Goal: Task Accomplishment & Management: Manage account settings

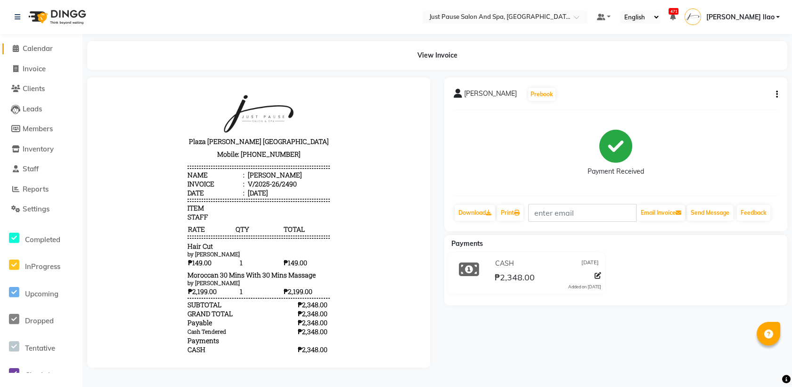
click at [15, 46] on icon at bounding box center [16, 48] width 6 height 7
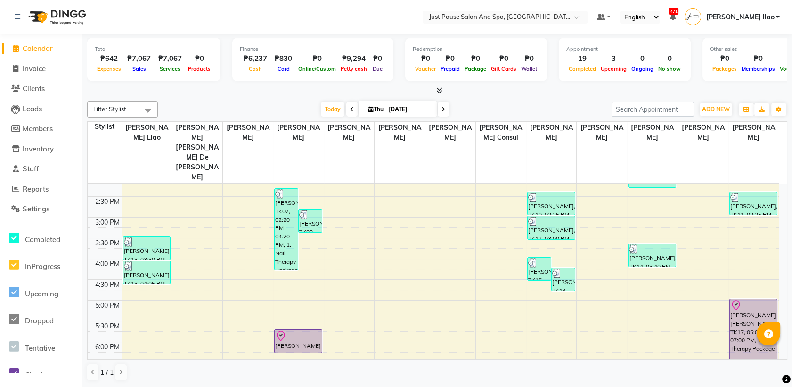
scroll to position [279, 0]
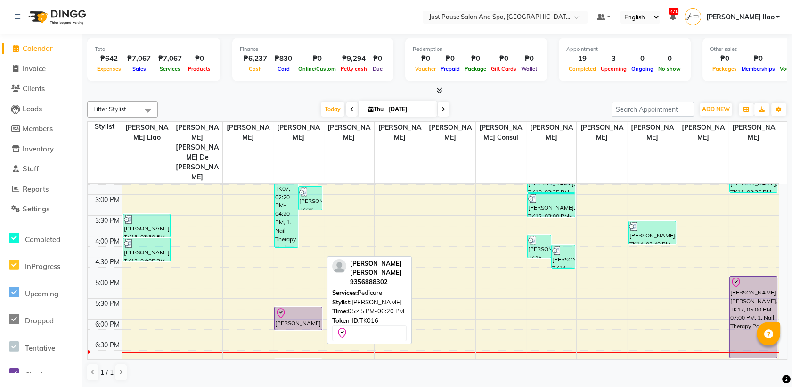
click at [296, 307] on div "[PERSON_NAME] [PERSON_NAME], TK16, 05:45 PM-06:20 PM, Pedicure" at bounding box center [298, 318] width 47 height 23
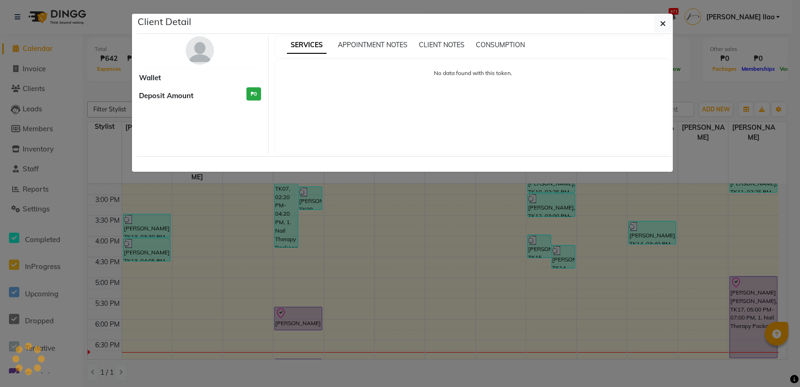
select select "8"
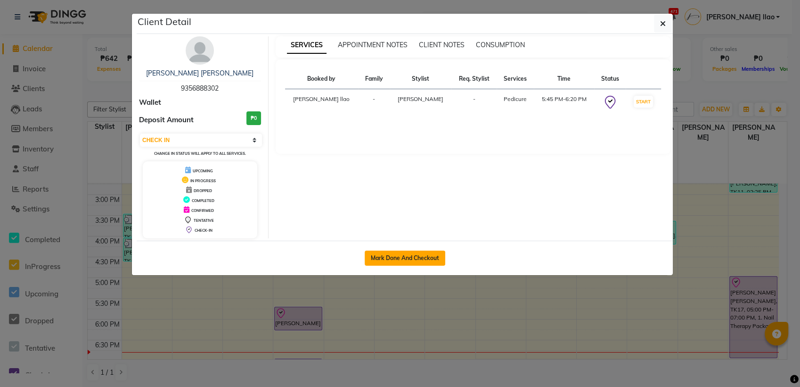
click at [426, 255] on button "Mark Done And Checkout" at bounding box center [405, 257] width 81 height 15
select select "service"
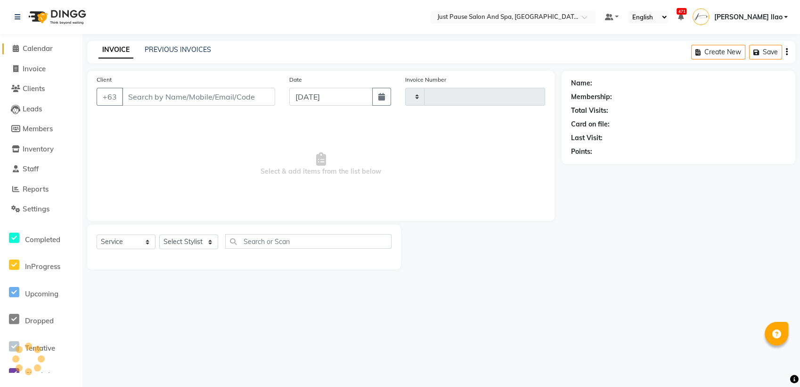
type input "2491"
select select "4927"
type input "9356888302"
select select "30379"
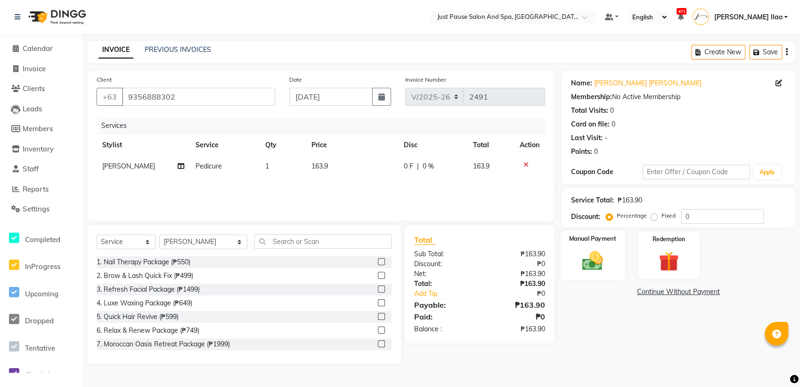
click at [593, 263] on img at bounding box center [592, 260] width 33 height 24
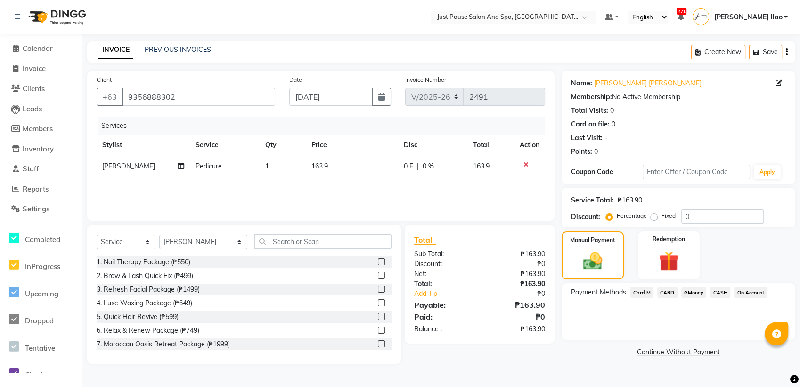
click at [333, 171] on td "163.9" at bounding box center [352, 166] width 92 height 21
select select "30379"
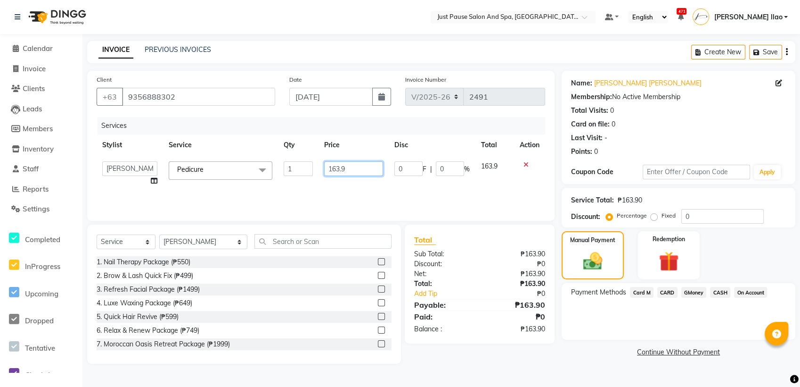
click at [333, 171] on input "163.9" at bounding box center [353, 168] width 59 height 15
click at [346, 170] on input "163.9" at bounding box center [353, 168] width 59 height 15
type input "164"
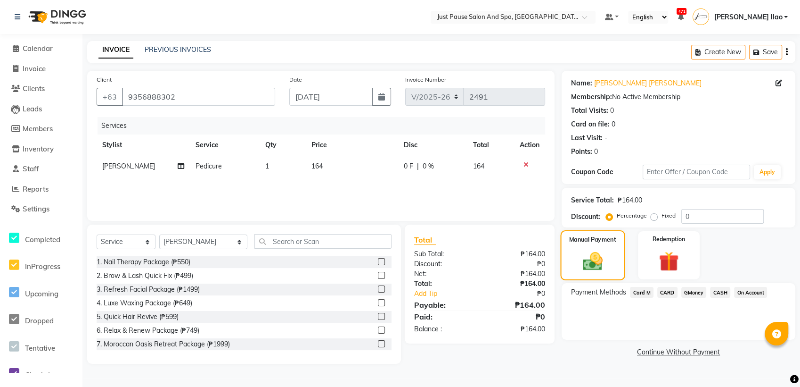
click at [598, 268] on img at bounding box center [593, 261] width 32 height 23
click at [722, 292] on span "CASH" at bounding box center [720, 292] width 20 height 11
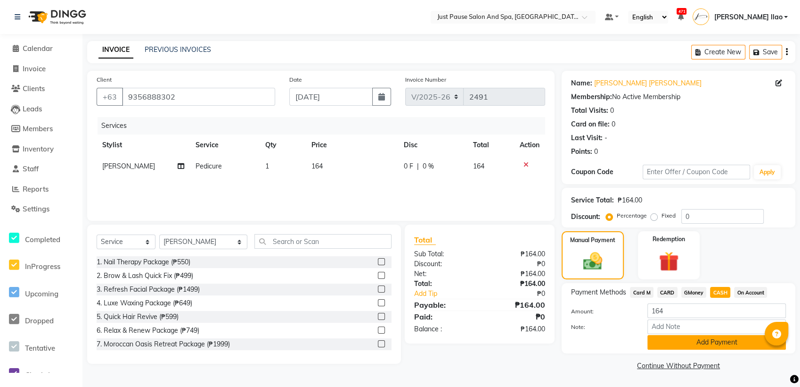
click at [717, 344] on button "Add Payment" at bounding box center [717, 342] width 139 height 15
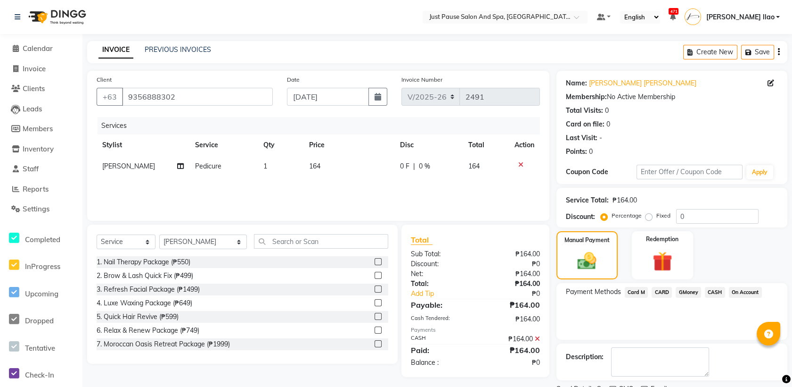
scroll to position [39, 0]
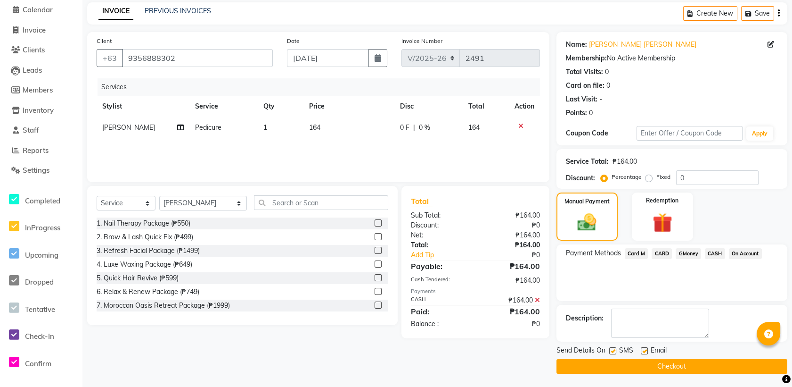
click at [703, 363] on button "Checkout" at bounding box center [672, 366] width 231 height 15
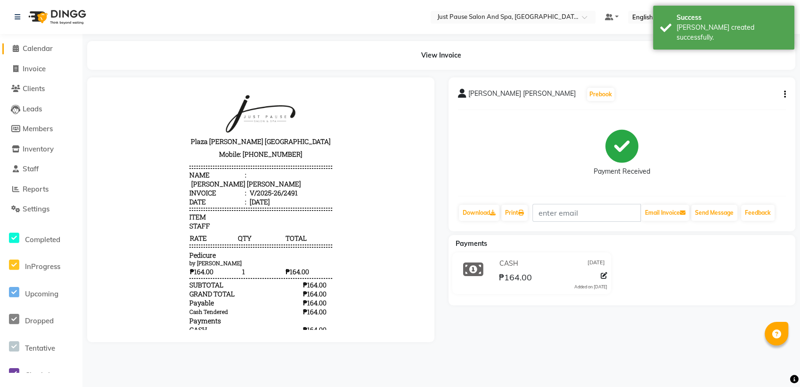
click at [30, 47] on span "Calendar" at bounding box center [38, 48] width 30 height 9
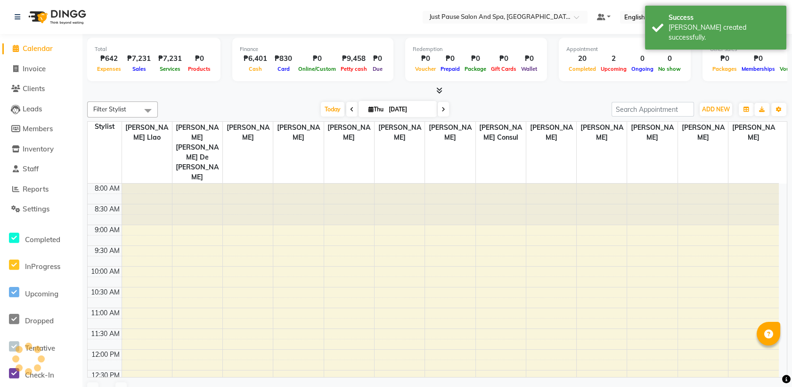
scroll to position [261, 0]
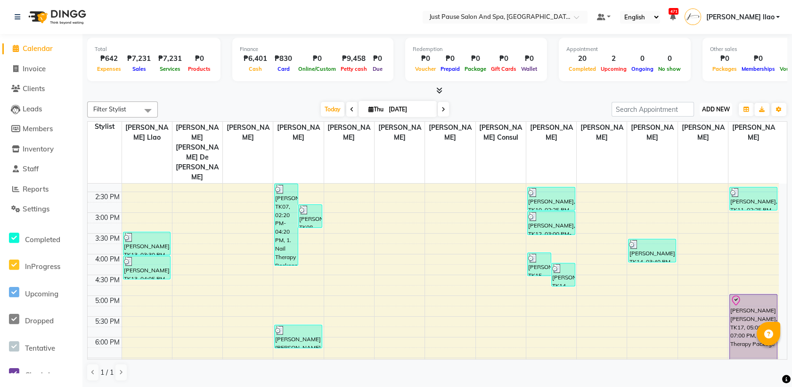
click at [723, 104] on button "ADD NEW Toggle Dropdown" at bounding box center [716, 109] width 33 height 13
click at [712, 127] on button "Add Appointment" at bounding box center [695, 127] width 74 height 12
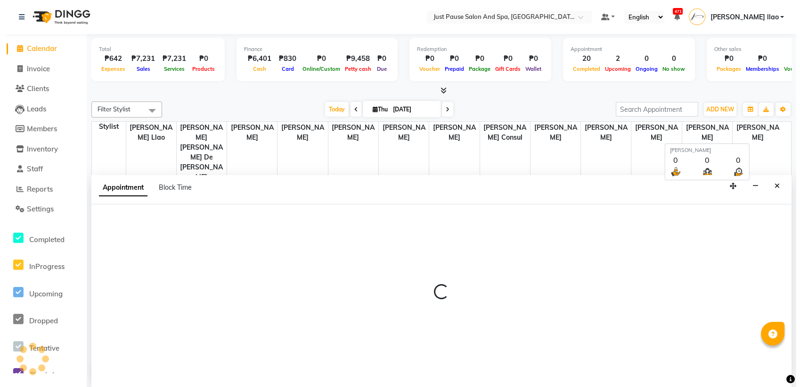
scroll to position [0, 0]
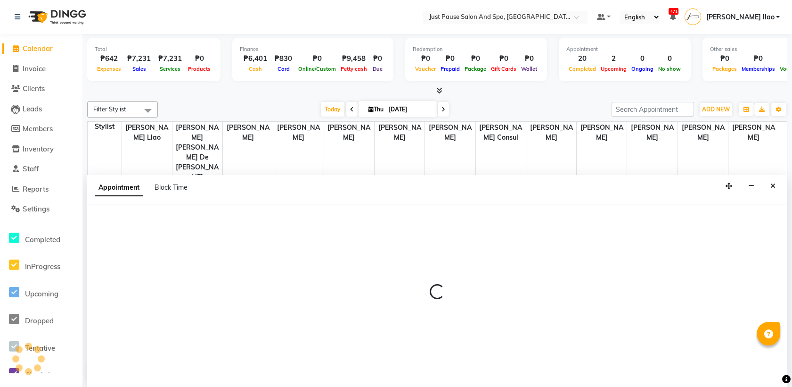
select select "tentative"
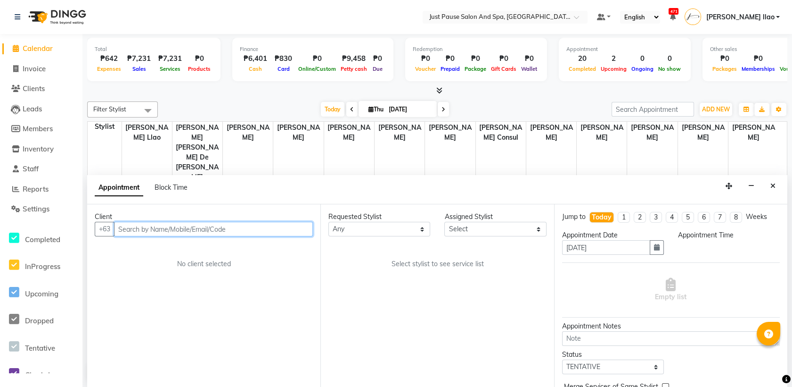
select select "540"
type input "9858801438"
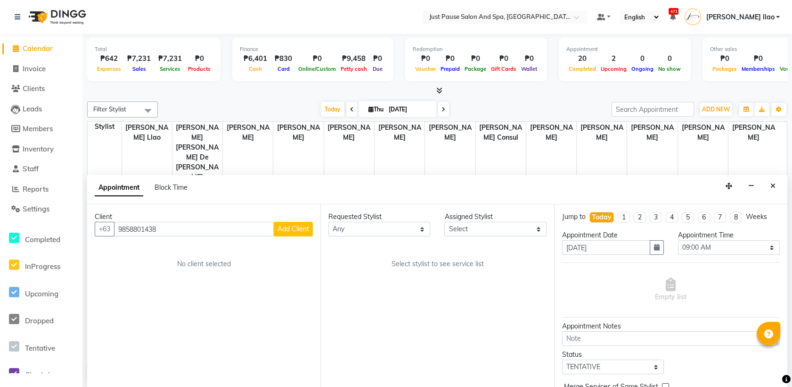
click at [283, 230] on span "Add Client" at bounding box center [294, 228] width 32 height 8
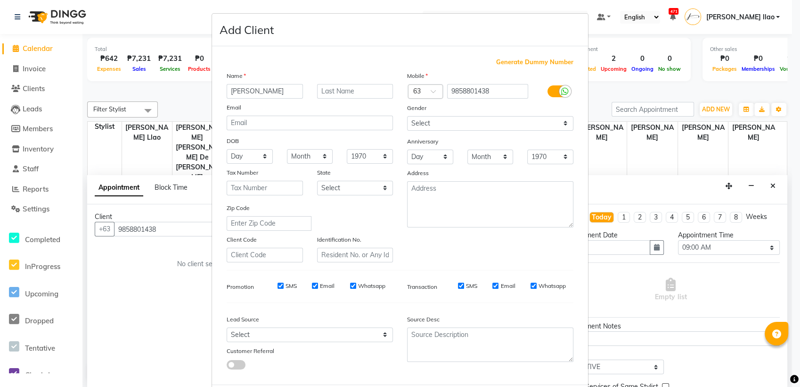
type input "[PERSON_NAME]"
click at [362, 90] on input "text" at bounding box center [355, 91] width 76 height 15
type input "[PERSON_NAME]"
click at [261, 154] on select "Day 01 02 03 04 05 06 07 08 09 10 11 12 13 14 15 16 17 18 19 20 21 22 23 24 25 …" at bounding box center [250, 156] width 46 height 15
select select "21"
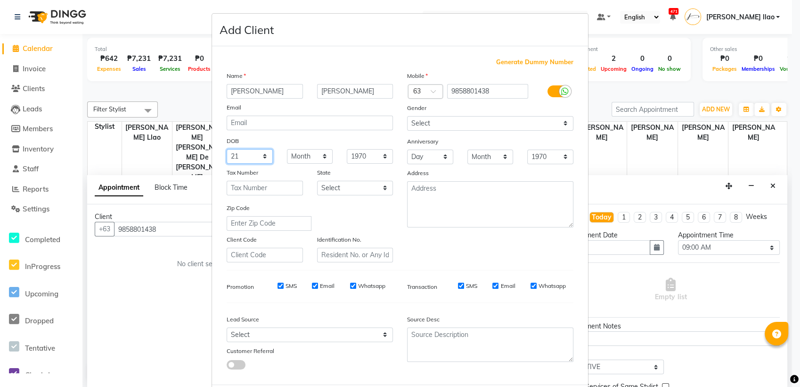
click at [227, 149] on select "Day 01 02 03 04 05 06 07 08 09 10 11 12 13 14 15 16 17 18 19 20 21 22 23 24 25 …" at bounding box center [250, 156] width 46 height 15
click at [312, 156] on select "Month January February March April May June July August September October Novem…" at bounding box center [310, 156] width 46 height 15
select select "01"
click at [287, 149] on select "Month January February March April May June July August September October Novem…" at bounding box center [310, 156] width 46 height 15
click at [373, 155] on select "1940 1941 1942 1943 1944 1945 1946 1947 1948 1949 1950 1951 1952 1953 1954 1955…" at bounding box center [370, 156] width 46 height 15
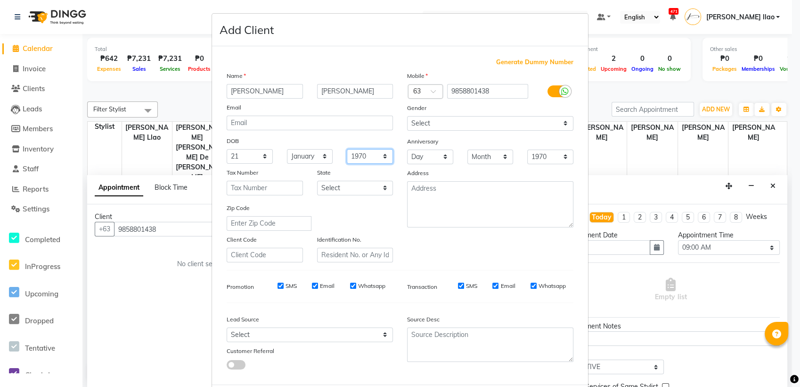
select select "2007"
click at [347, 149] on select "1940 1941 1942 1943 1944 1945 1946 1947 1948 1949 1950 1951 1952 1953 1954 1955…" at bounding box center [370, 156] width 46 height 15
drag, startPoint x: 785, startPoint y: 264, endPoint x: 791, endPoint y: 319, distance: 54.6
click at [791, 319] on ngb-modal-window "Add Client Generate Dummy Number Name [PERSON_NAME] Mizuki [PERSON_NAME] Email …" at bounding box center [400, 193] width 800 height 387
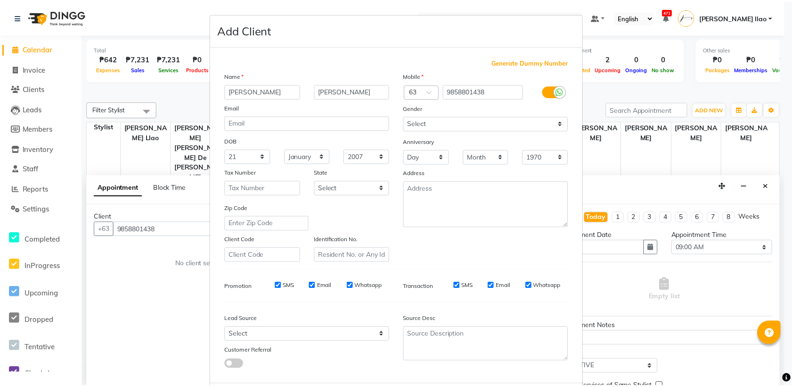
scroll to position [46, 0]
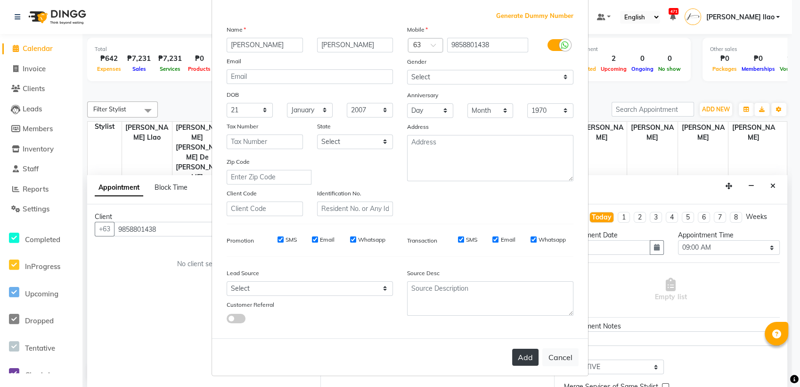
click at [514, 351] on button "Add" at bounding box center [525, 356] width 26 height 17
select select
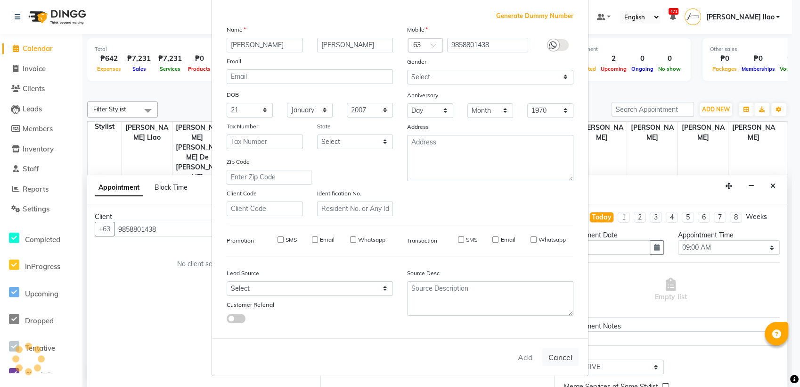
select select
checkbox input "false"
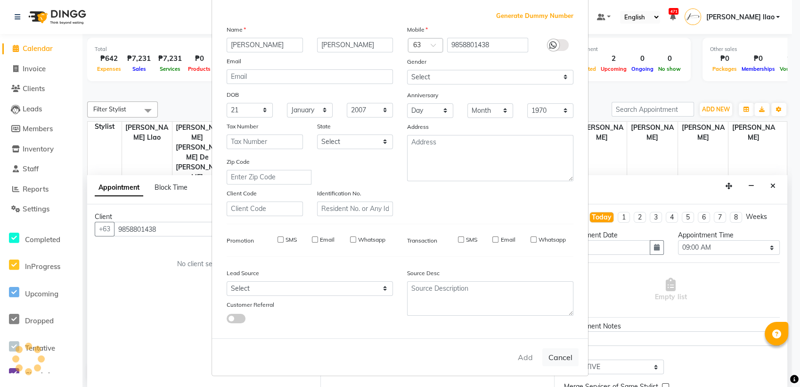
checkbox input "false"
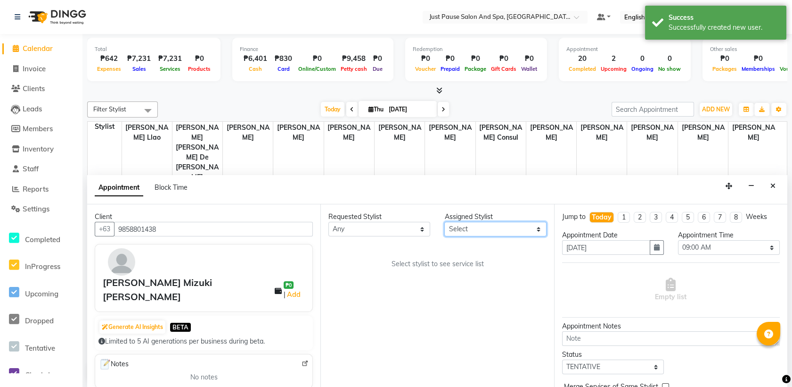
click at [503, 232] on select "Select [PERSON_NAME] [PERSON_NAME] [PERSON_NAME] llao [PERSON_NAME] [PERSON_NAM…" at bounding box center [495, 229] width 102 height 15
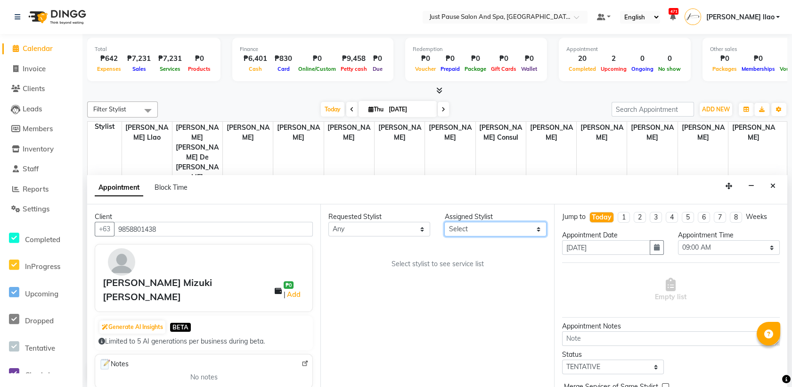
select select "30376"
click at [444, 222] on select "Select [PERSON_NAME] [PERSON_NAME] [PERSON_NAME] llao [PERSON_NAME] [PERSON_NAM…" at bounding box center [495, 229] width 102 height 15
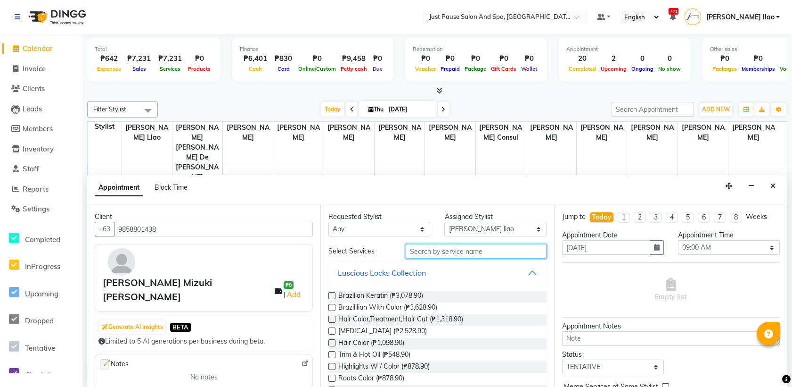
click at [472, 249] on input "text" at bounding box center [476, 251] width 140 height 15
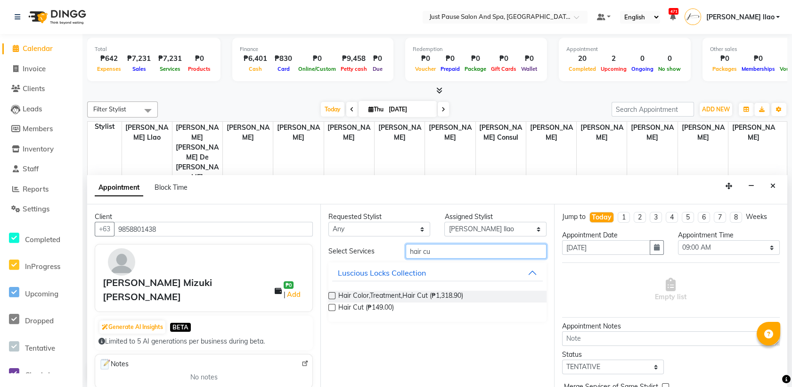
type input "hair cu"
click at [336, 304] on label at bounding box center [332, 307] width 7 height 7
click at [335, 305] on input "checkbox" at bounding box center [332, 308] width 6 height 6
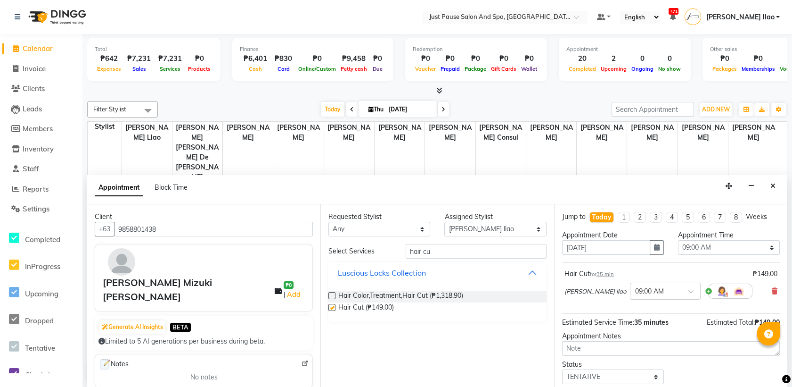
checkbox input "false"
click at [713, 245] on select "Select 09:00 AM 09:05 AM 09:10 AM 09:15 AM 09:20 AM 09:25 AM 09:30 AM 09:35 AM …" at bounding box center [729, 247] width 102 height 15
click at [678, 240] on select "Select 09:00 AM 09:05 AM 09:10 AM 09:15 AM 09:20 AM 09:25 AM 09:30 AM 09:35 AM …" at bounding box center [729, 247] width 102 height 15
click at [762, 243] on select "Select 09:00 AM 09:05 AM 09:10 AM 09:15 AM 09:20 AM 09:25 AM 09:30 AM 09:35 AM …" at bounding box center [729, 247] width 102 height 15
select select "1110"
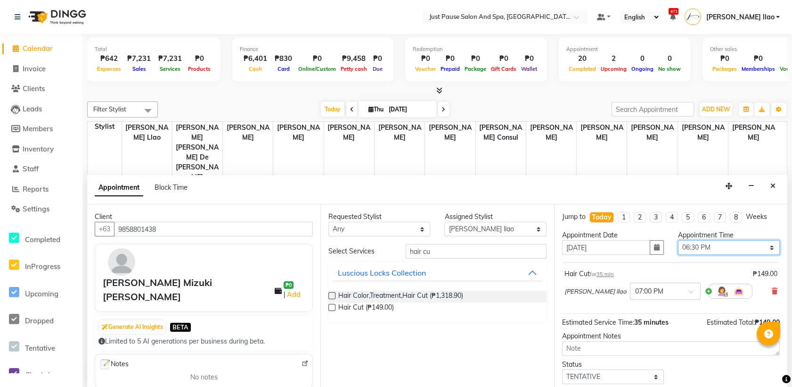
click at [678, 240] on select "Select 09:00 AM 09:05 AM 09:10 AM 09:15 AM 09:20 AM 09:25 AM 09:30 AM 09:35 AM …" at bounding box center [729, 247] width 102 height 15
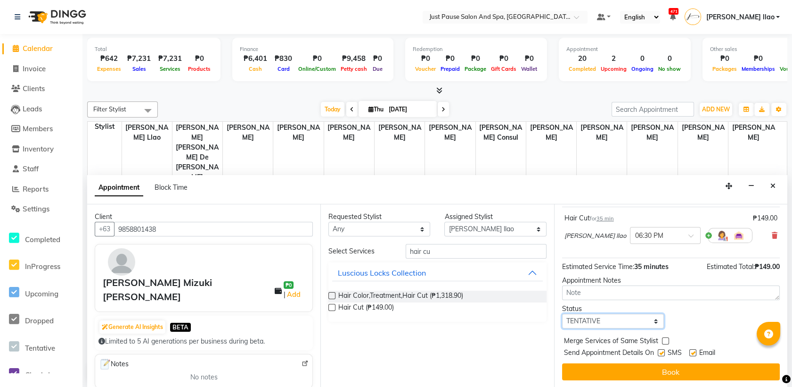
click at [622, 318] on select "Select TENTATIVE CONFIRM CHECK-IN UPCOMING" at bounding box center [613, 320] width 102 height 15
select select "check-in"
click at [562, 313] on select "Select TENTATIVE CONFIRM CHECK-IN UPCOMING" at bounding box center [613, 320] width 102 height 15
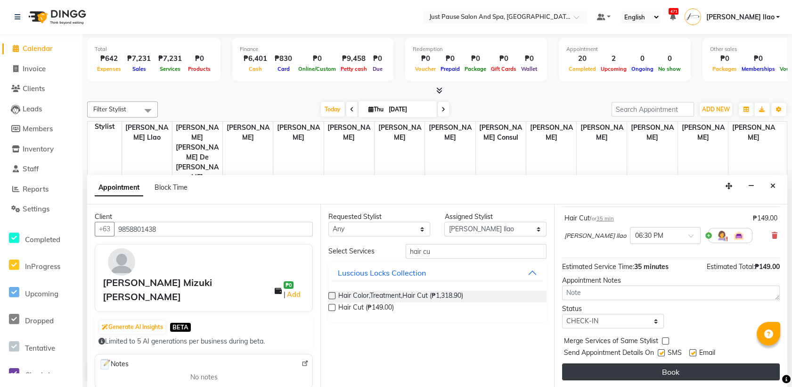
click at [693, 370] on button "Book" at bounding box center [671, 371] width 218 height 17
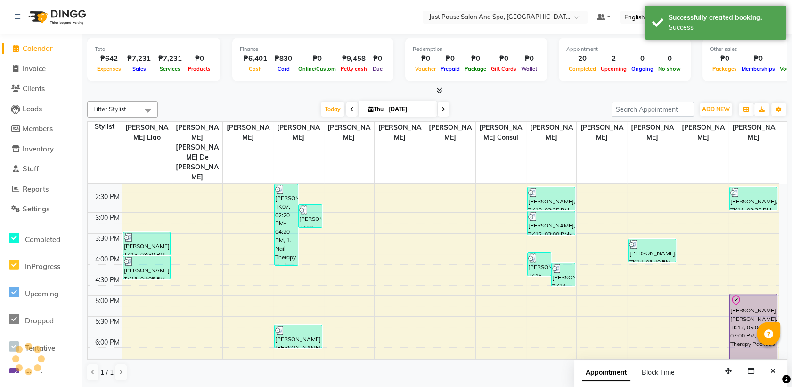
scroll to position [0, 0]
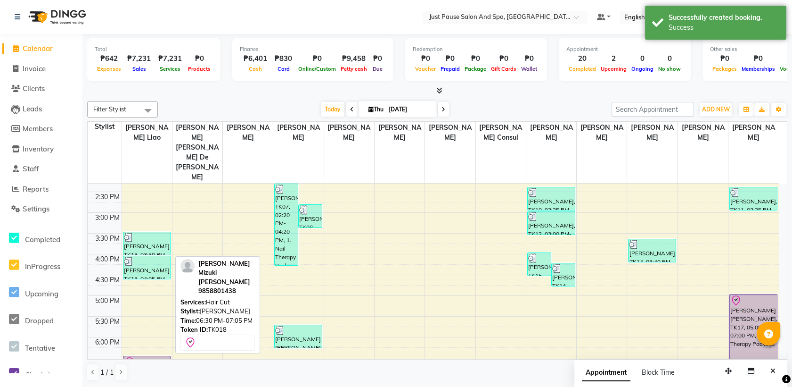
click at [150, 356] on div "[PERSON_NAME] Mizuki [PERSON_NAME], TK18, 06:30 PM-07:05 PM, Hair Cut" at bounding box center [146, 367] width 47 height 23
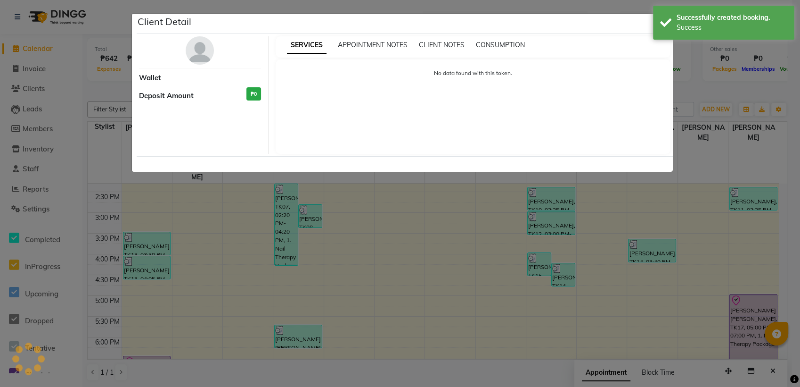
select select "8"
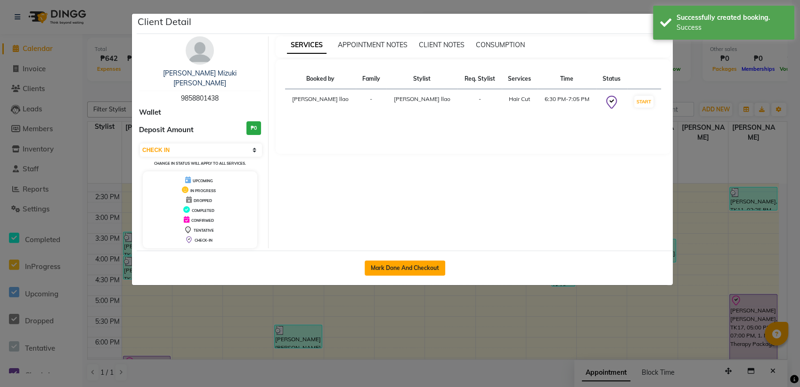
click at [422, 260] on button "Mark Done And Checkout" at bounding box center [405, 267] width 81 height 15
select select "service"
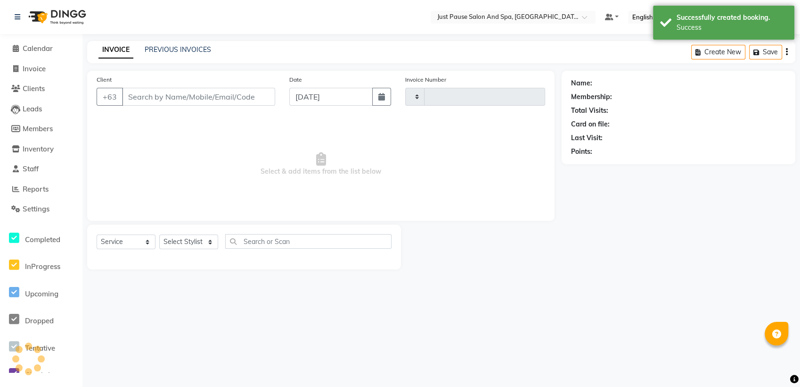
type input "2492"
select select "4927"
type input "9858801438"
select select "30376"
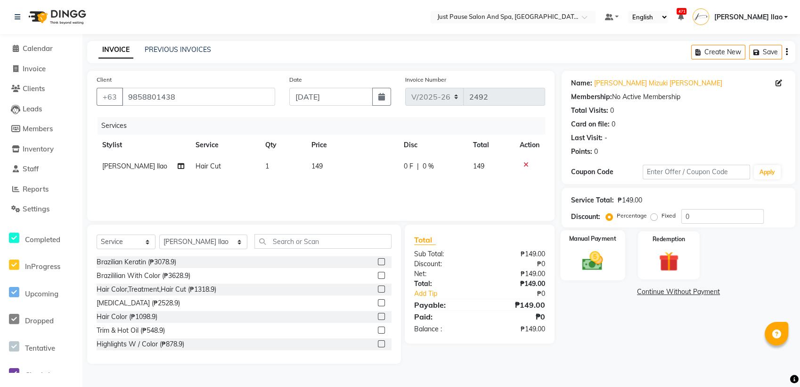
click at [588, 265] on img at bounding box center [592, 260] width 33 height 24
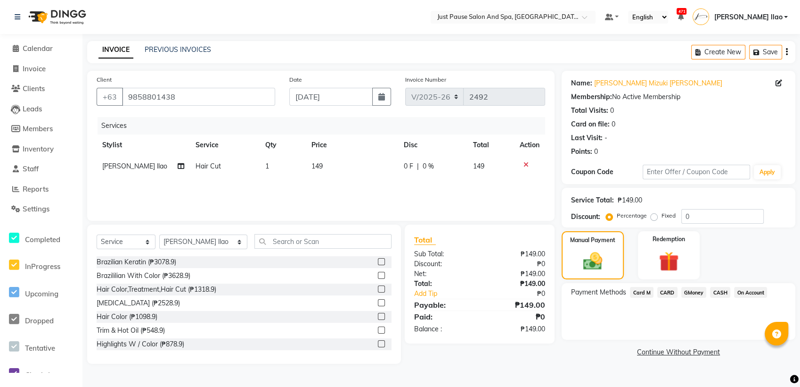
click at [722, 289] on span "CASH" at bounding box center [720, 292] width 20 height 11
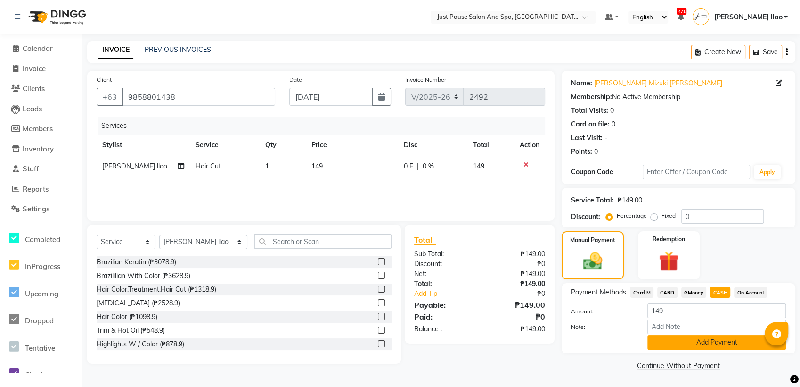
click at [722, 344] on button "Add Payment" at bounding box center [717, 342] width 139 height 15
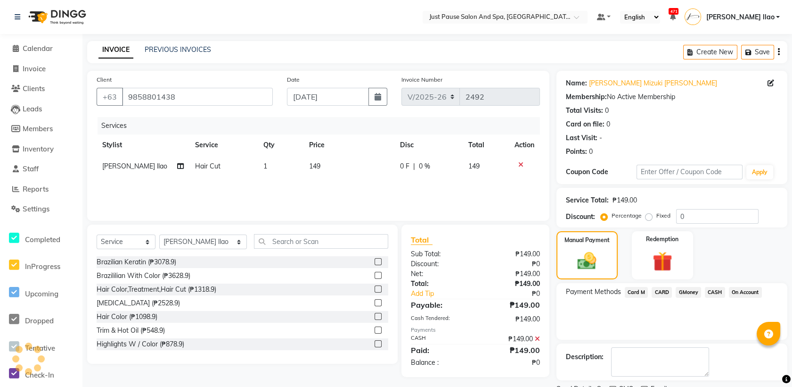
scroll to position [39, 0]
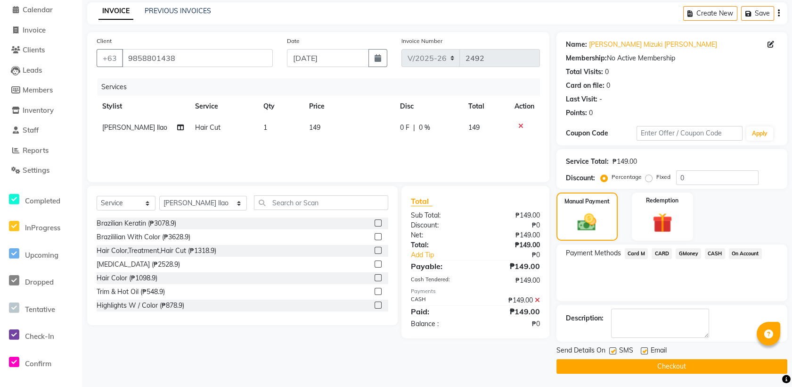
click at [739, 364] on button "Checkout" at bounding box center [672, 366] width 231 height 15
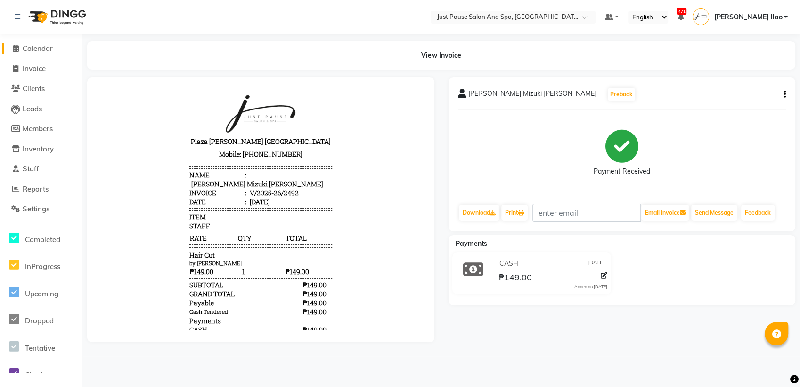
click at [16, 47] on icon at bounding box center [16, 48] width 6 height 7
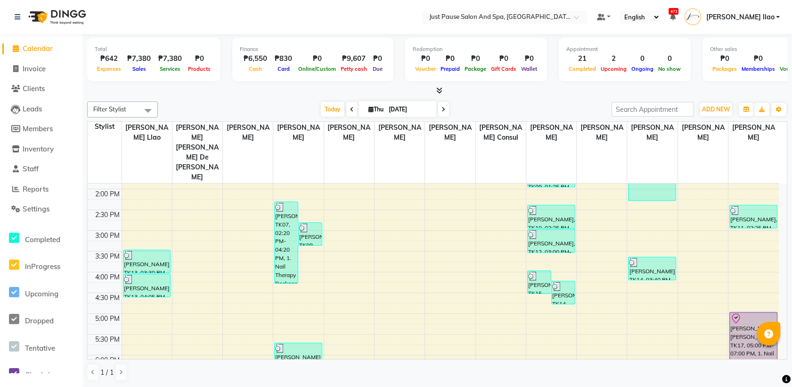
scroll to position [279, 0]
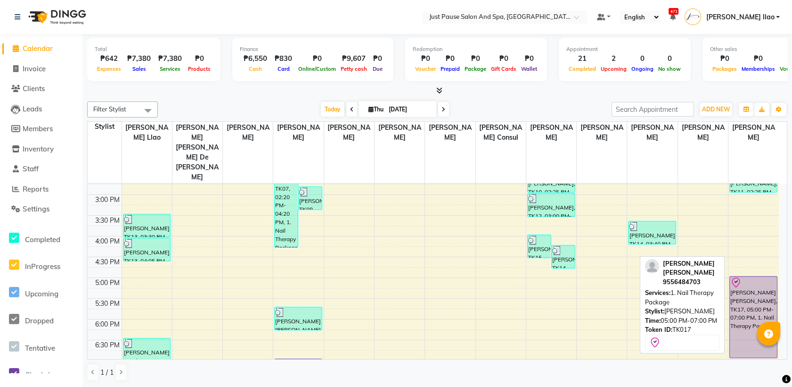
click at [755, 276] on div "[PERSON_NAME] [PERSON_NAME], TK17, 05:00 PM-07:00 PM, 1. Nail Therapy Package" at bounding box center [753, 316] width 47 height 81
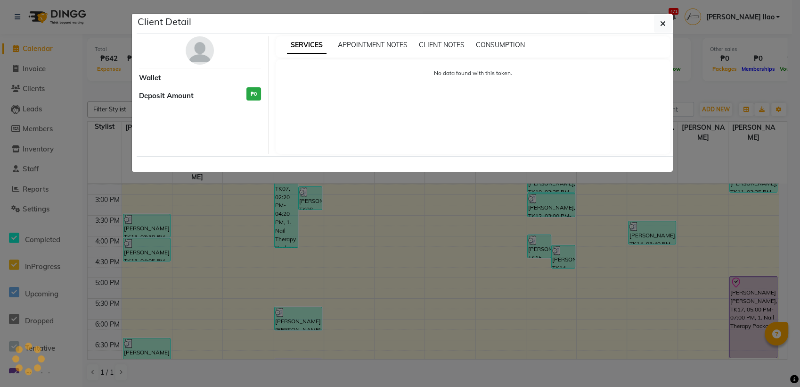
select select "8"
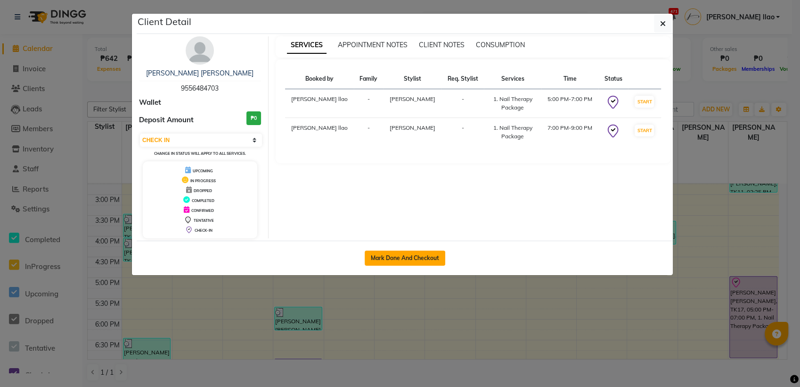
click at [426, 256] on button "Mark Done And Checkout" at bounding box center [405, 257] width 81 height 15
select select "service"
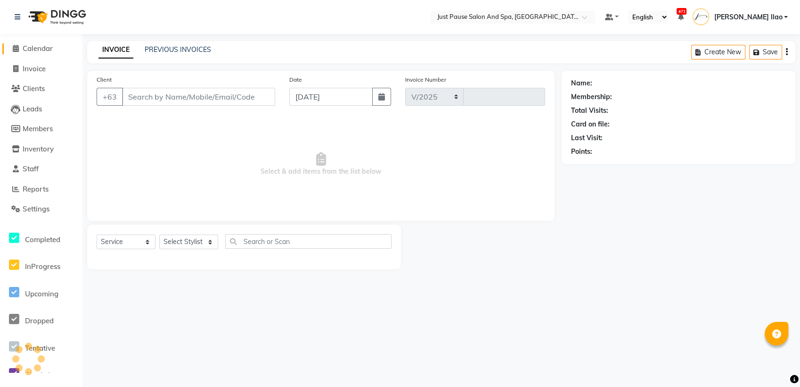
select select "4927"
type input "2493"
type input "9556484703"
select select "72583"
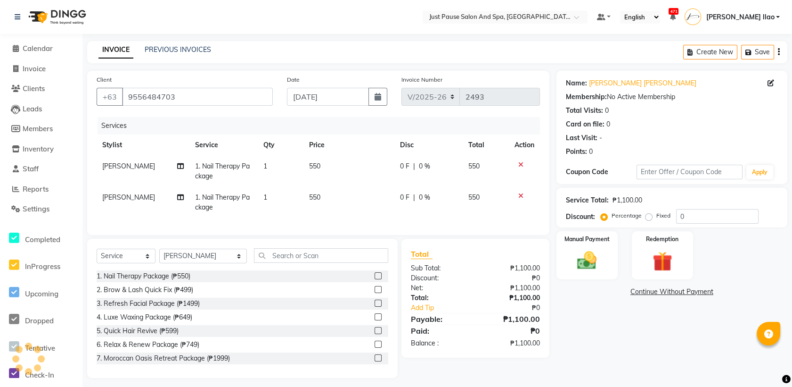
click at [320, 171] on td "550" at bounding box center [349, 171] width 91 height 31
select select "30379"
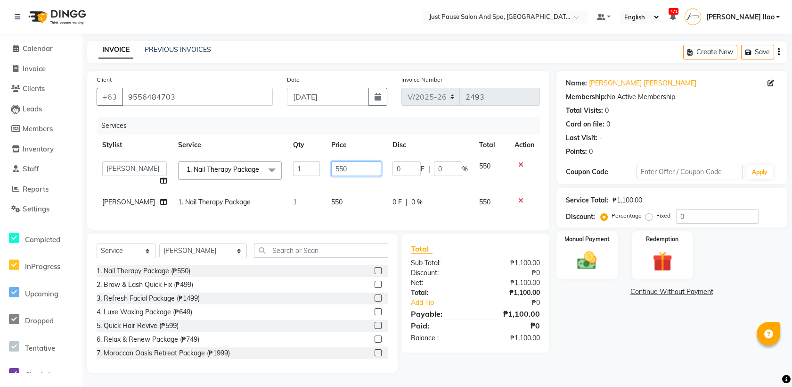
click at [371, 164] on input "550" at bounding box center [356, 168] width 50 height 15
type input "5"
type input "390"
click at [353, 201] on td "550" at bounding box center [356, 201] width 61 height 21
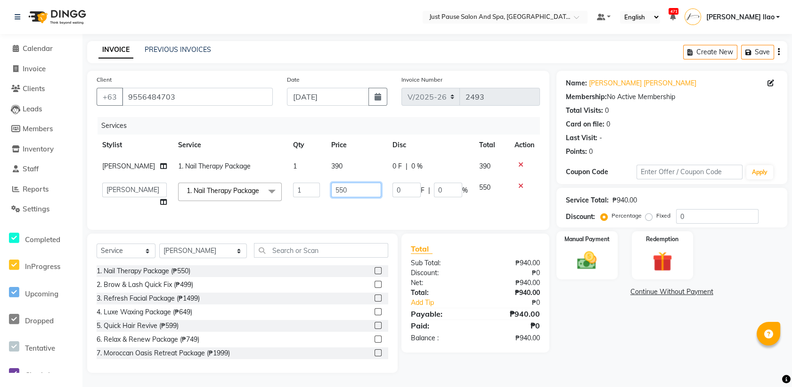
click at [353, 197] on input "550" at bounding box center [356, 189] width 50 height 15
type input "5"
type input "390"
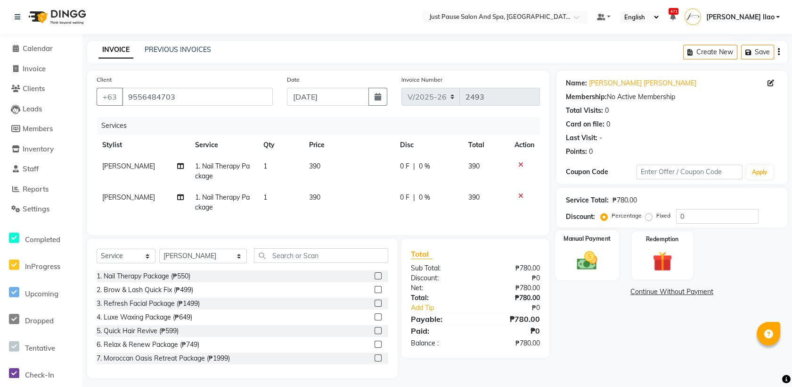
click at [578, 267] on img at bounding box center [587, 260] width 33 height 24
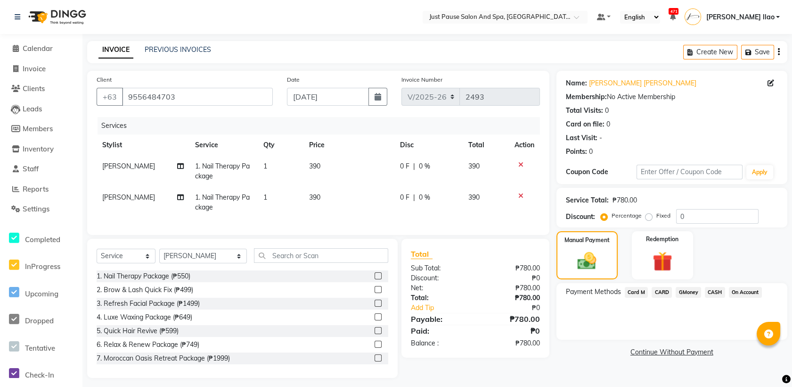
click at [714, 290] on span "CASH" at bounding box center [715, 292] width 20 height 11
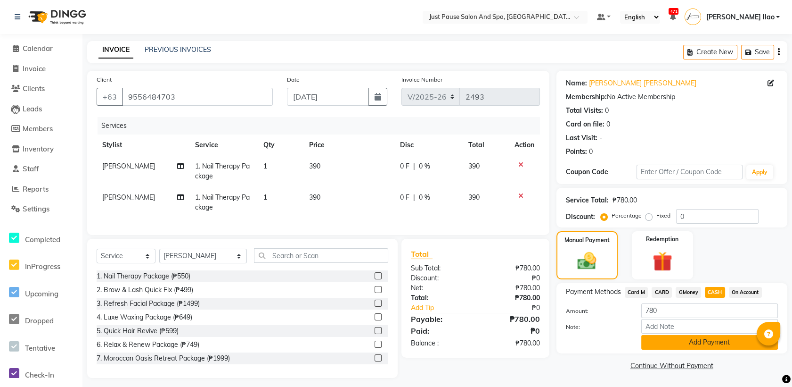
click at [718, 345] on button "Add Payment" at bounding box center [710, 342] width 137 height 15
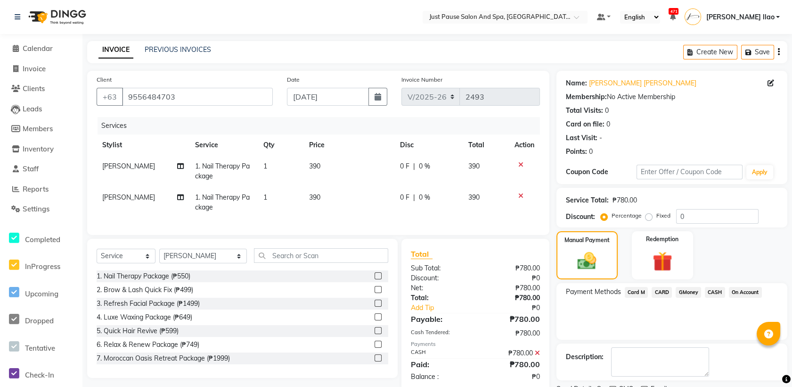
scroll to position [39, 0]
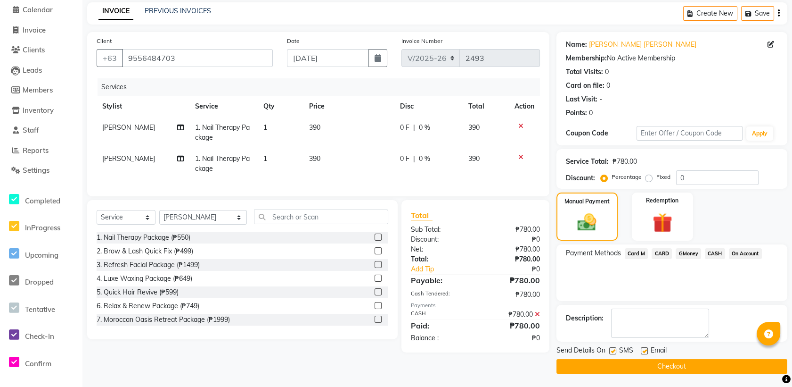
click at [734, 364] on button "Checkout" at bounding box center [672, 366] width 231 height 15
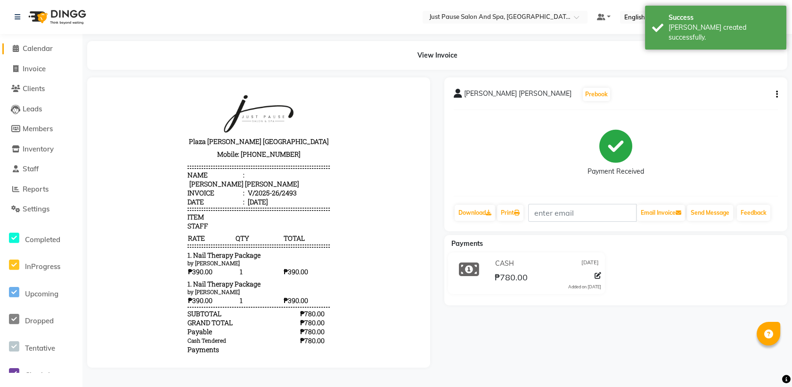
click at [14, 43] on span at bounding box center [15, 48] width 14 height 11
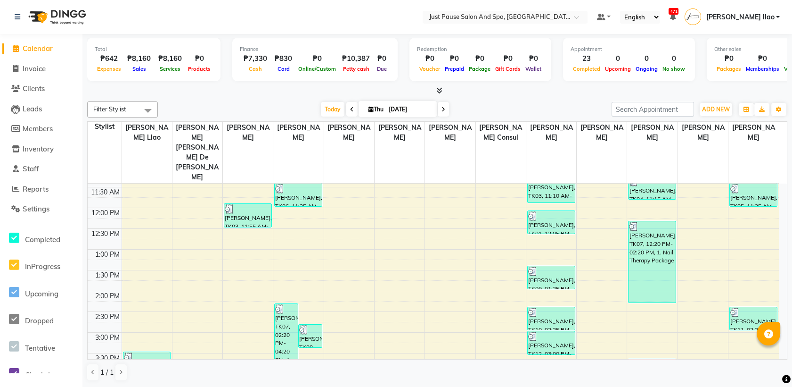
scroll to position [153, 0]
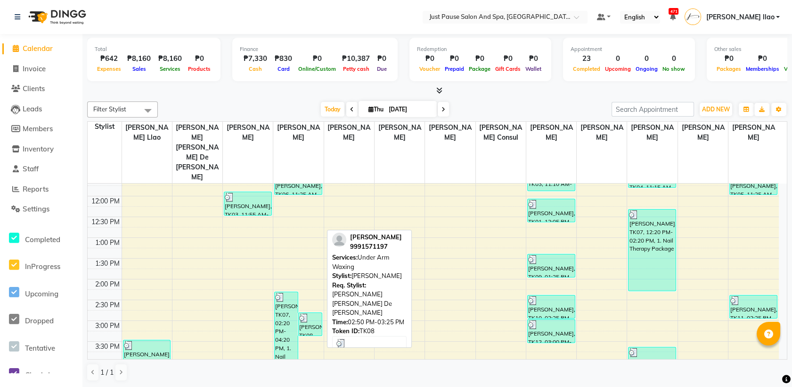
click at [319, 313] on div "[PERSON_NAME], TK08, 02:50 PM-03:25 PM, Under Arm Waxing" at bounding box center [310, 324] width 23 height 23
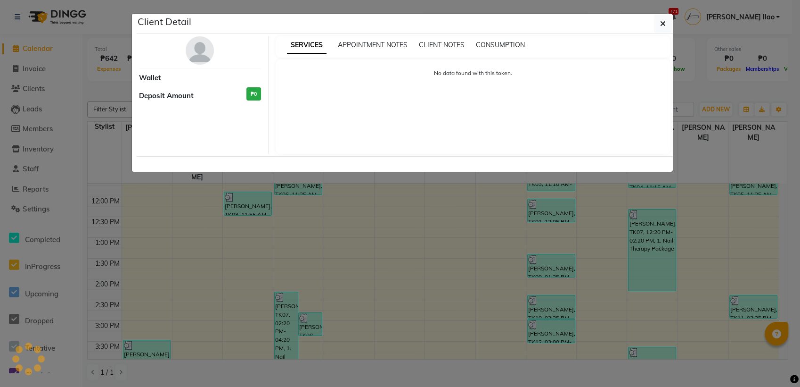
select select "3"
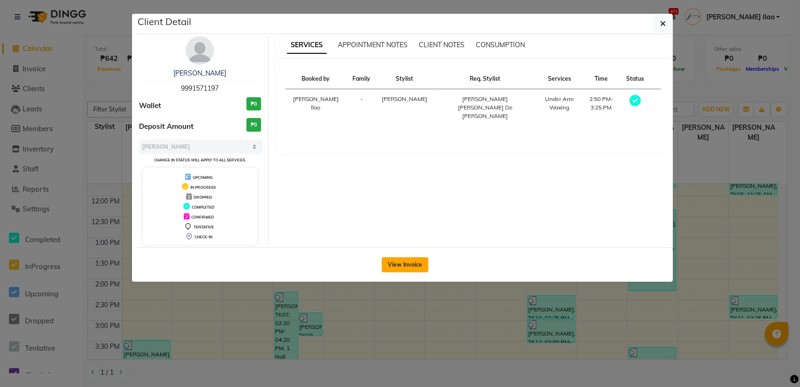
click at [416, 264] on button "View Invoice" at bounding box center [405, 264] width 47 height 15
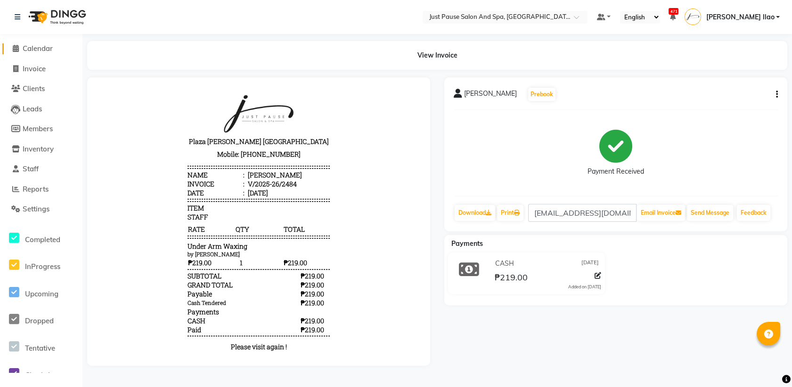
click at [16, 48] on icon at bounding box center [16, 48] width 6 height 7
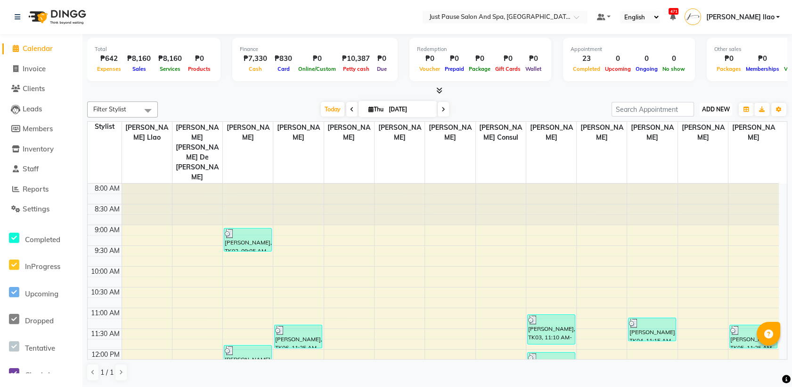
click at [713, 109] on span "ADD NEW" at bounding box center [716, 109] width 28 height 7
click at [704, 185] on link "Add Transaction" at bounding box center [695, 188] width 74 height 12
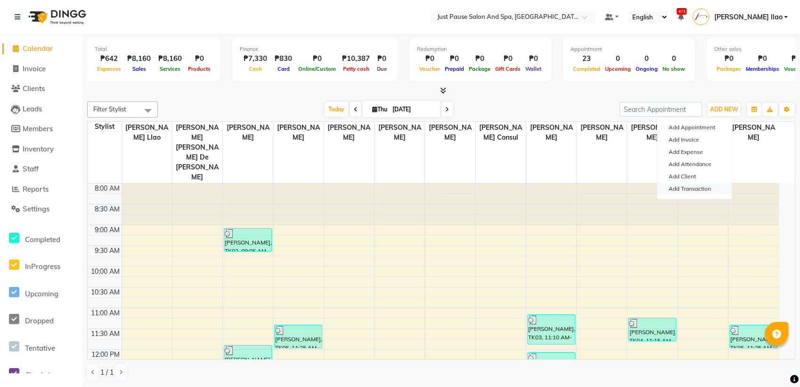
select select "direct"
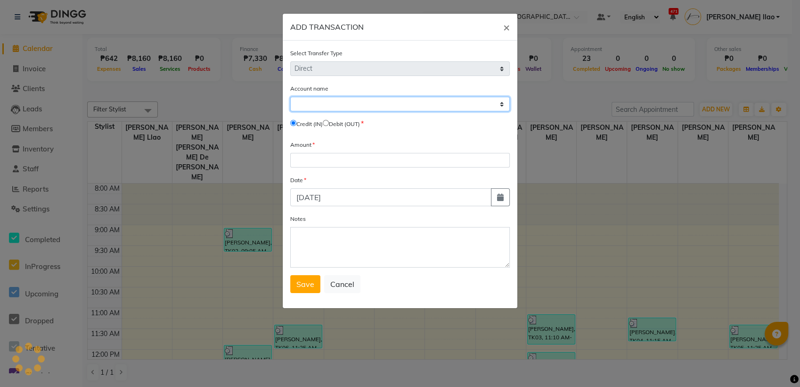
click at [434, 102] on select "Select" at bounding box center [400, 104] width 220 height 15
click at [434, 102] on select "Select [PERSON_NAME] Cash Default Account Expense Account" at bounding box center [400, 104] width 220 height 15
select select "3791"
click at [290, 97] on select "Select [PERSON_NAME] Cash Default Account Expense Account" at bounding box center [400, 104] width 220 height 15
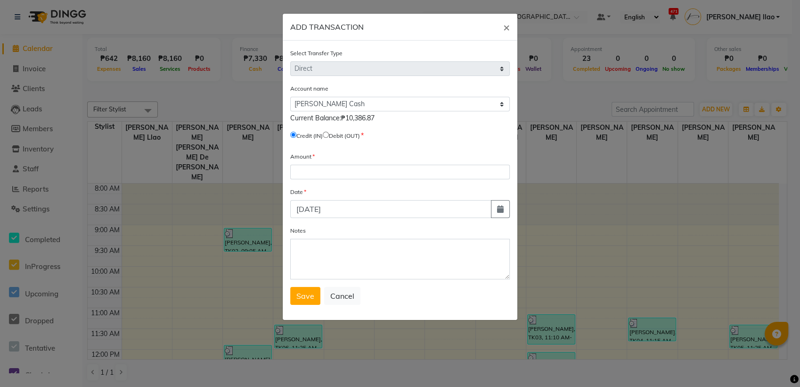
click at [329, 133] on input "radio" at bounding box center [326, 135] width 6 height 6
radio input "true"
click at [329, 172] on input "number" at bounding box center [400, 172] width 220 height 15
type input "6688"
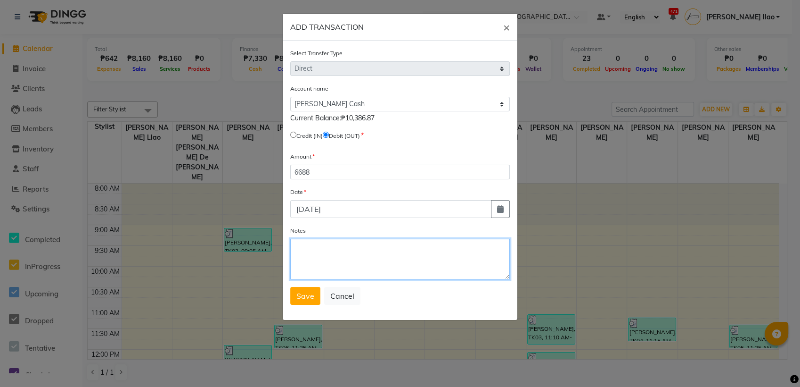
click at [325, 262] on textarea "Notes" at bounding box center [400, 259] width 220 height 41
type textarea "Remit"
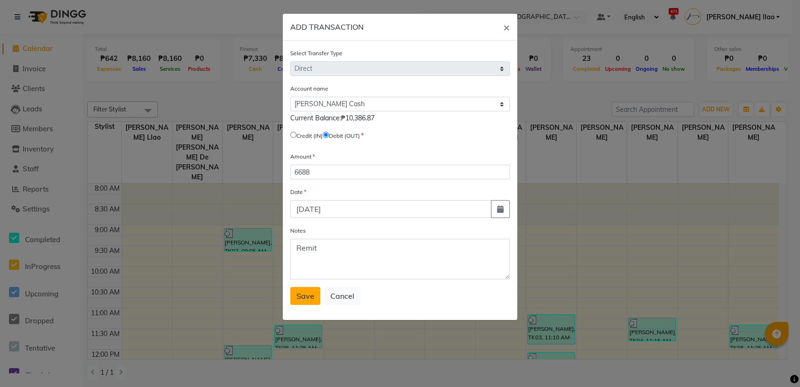
click at [307, 297] on span "Save" at bounding box center [305, 295] width 18 height 9
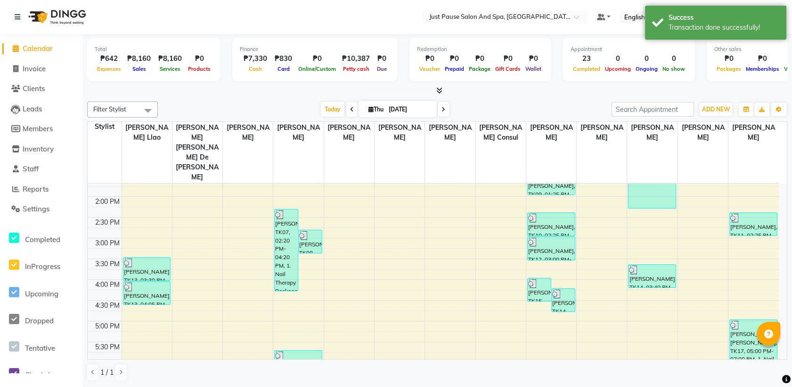
scroll to position [279, 0]
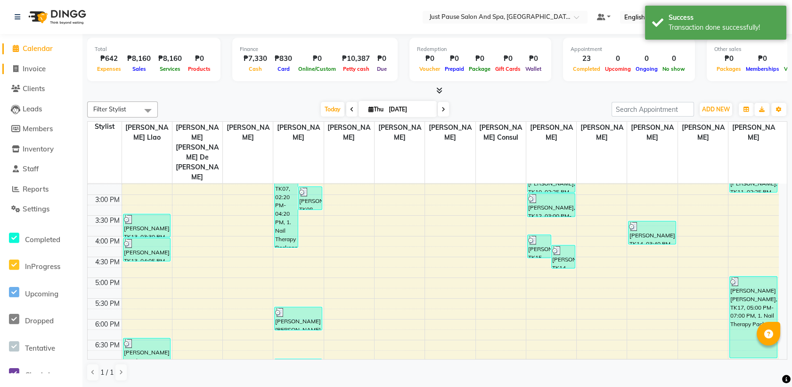
click at [29, 72] on span "Invoice" at bounding box center [34, 68] width 23 height 9
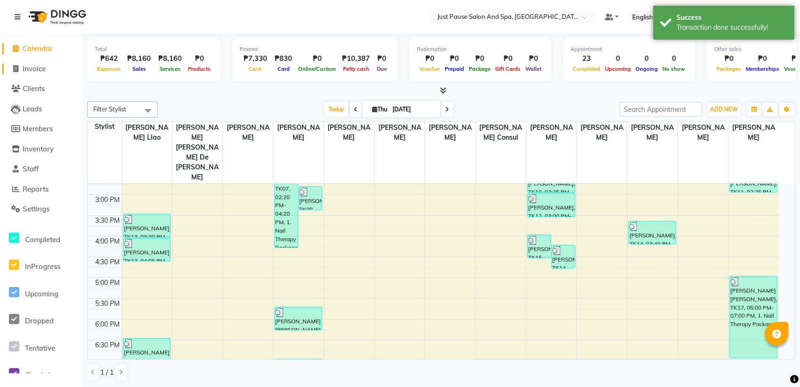
select select "service"
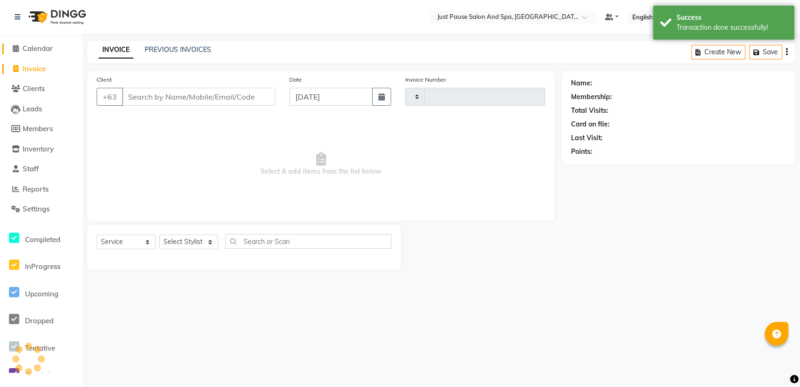
click at [32, 45] on span "Calendar" at bounding box center [38, 48] width 30 height 9
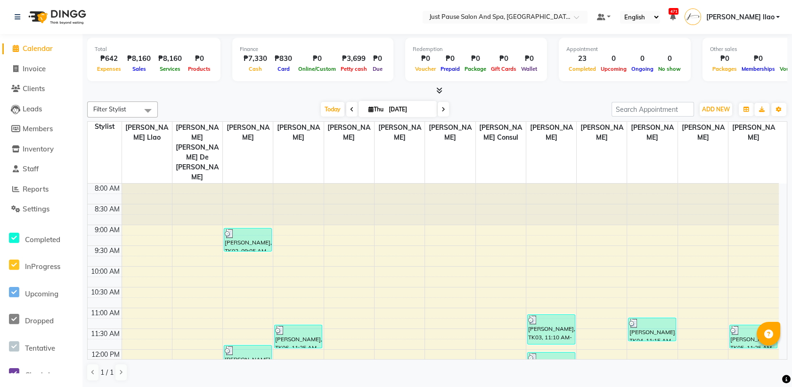
click at [32, 45] on span "Calendar" at bounding box center [38, 48] width 30 height 9
click at [771, 18] on span "[PERSON_NAME] llao" at bounding box center [740, 17] width 68 height 10
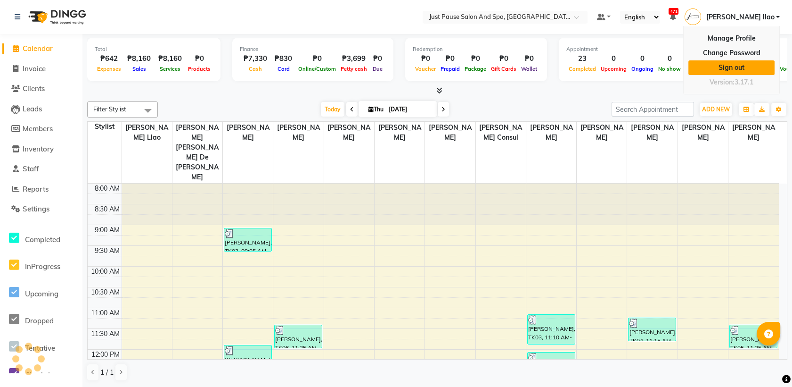
click at [741, 69] on link "Sign out" at bounding box center [732, 67] width 86 height 15
